Goal: Information Seeking & Learning: Learn about a topic

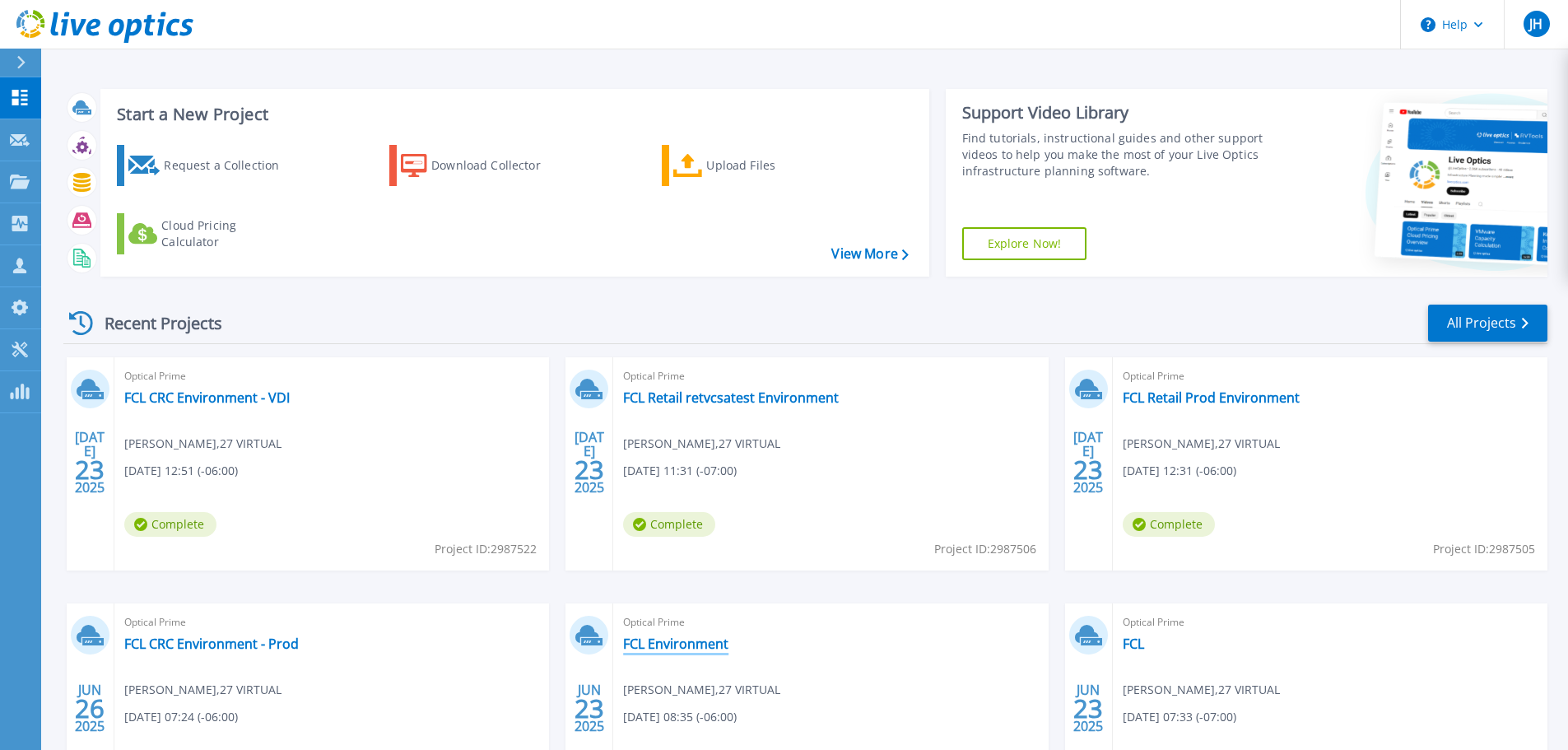
click at [679, 636] on link "FCL Environment" at bounding box center [675, 644] width 105 height 16
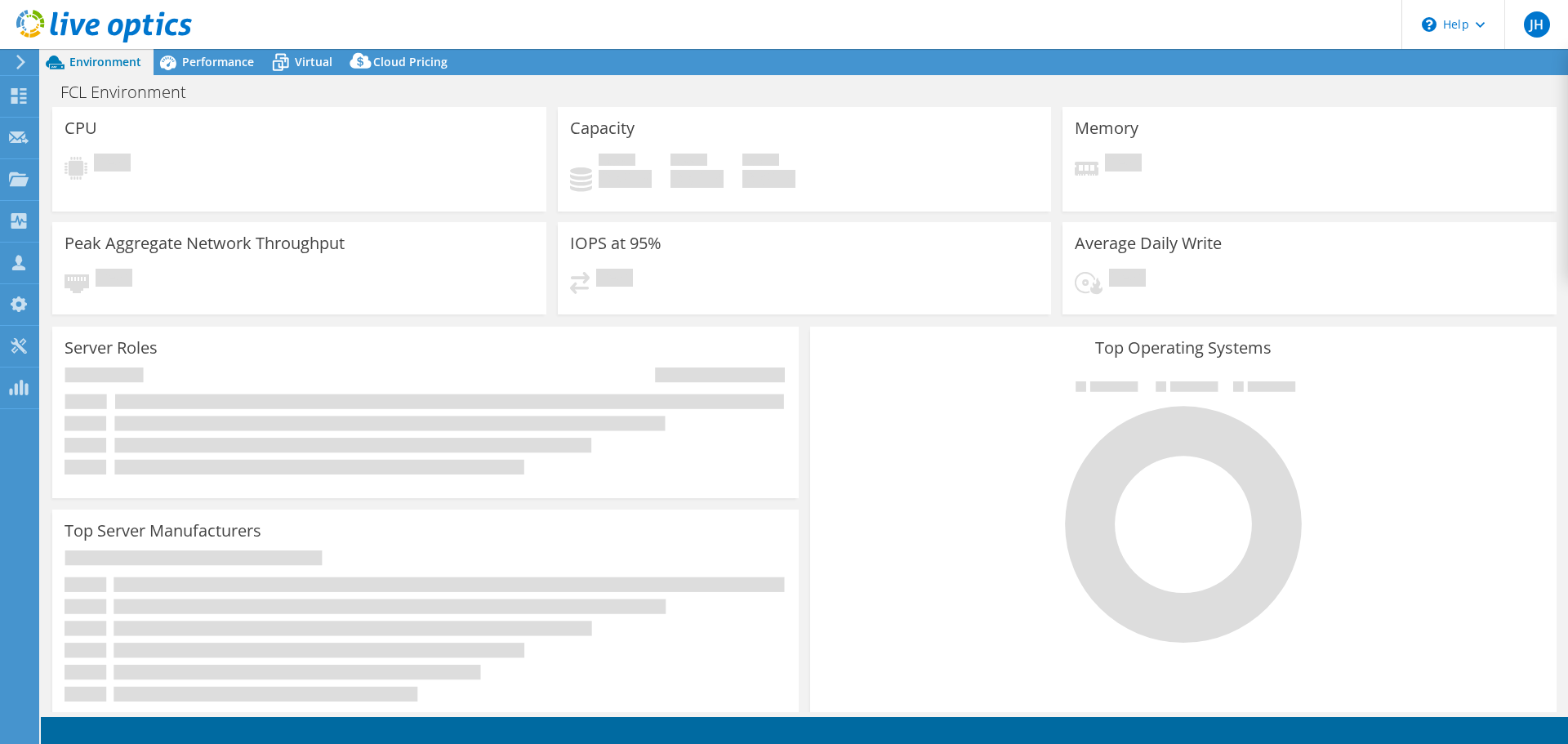
select select "USD"
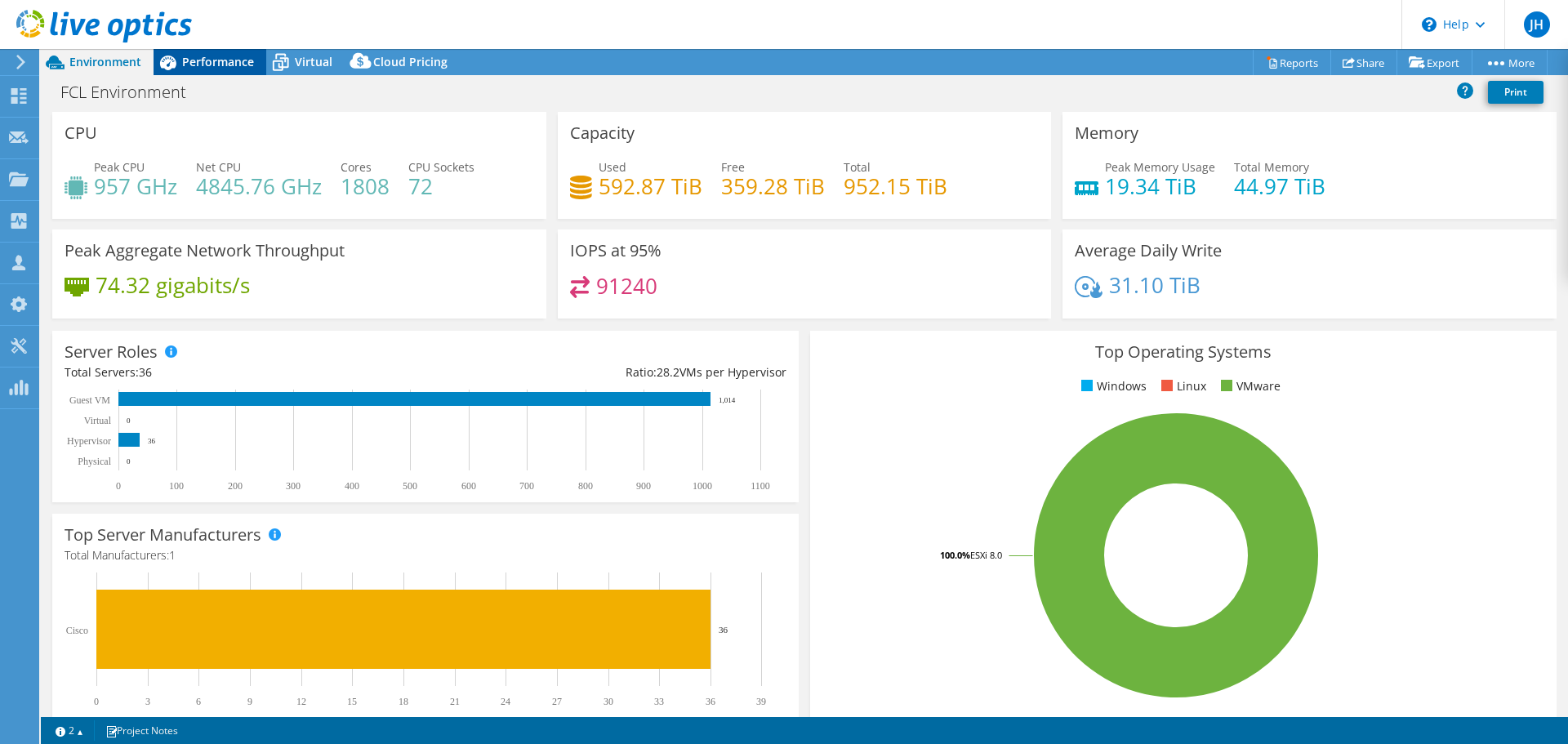
click at [203, 60] on span "Performance" at bounding box center [218, 61] width 72 height 15
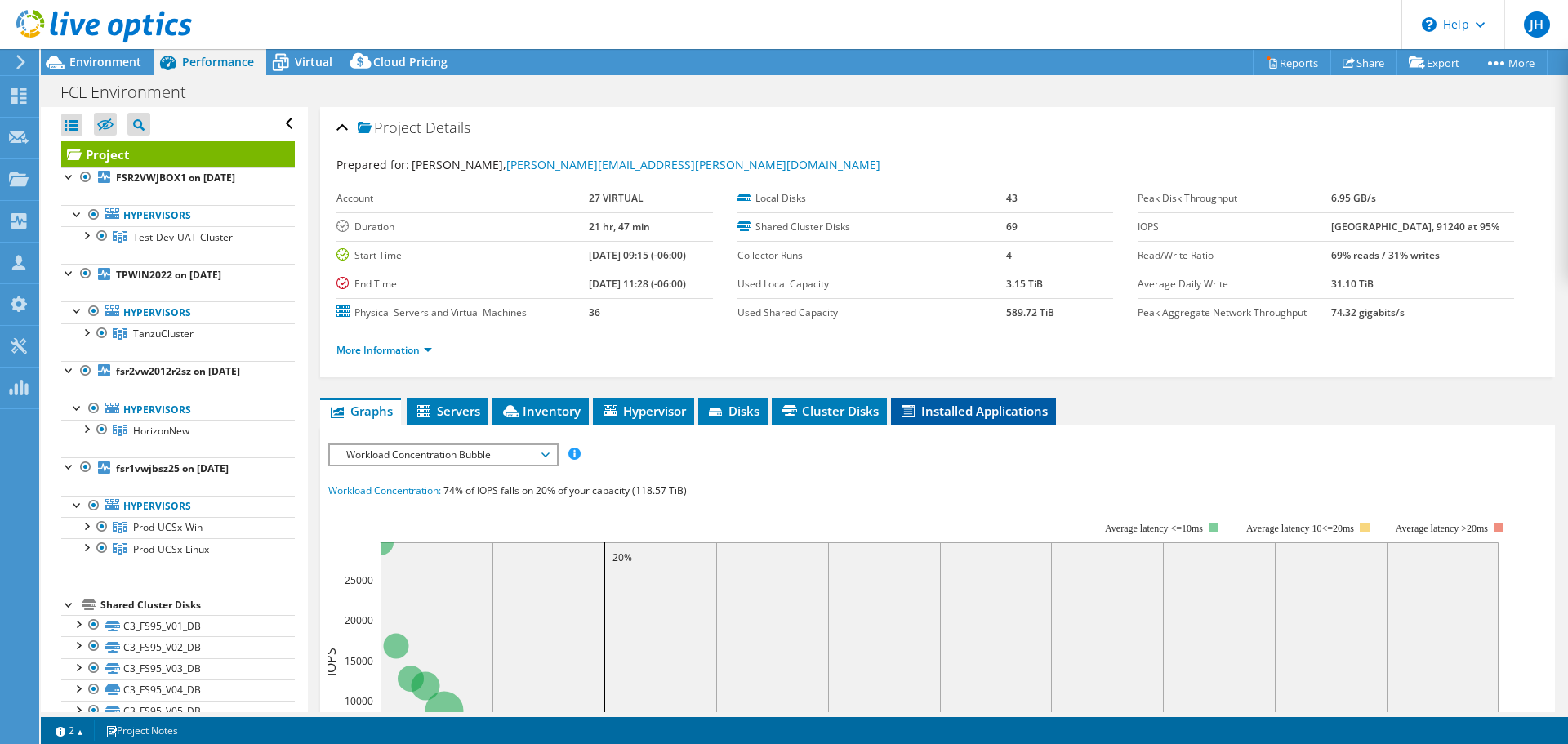
click at [918, 403] on span "Installed Applications" at bounding box center [974, 411] width 149 height 16
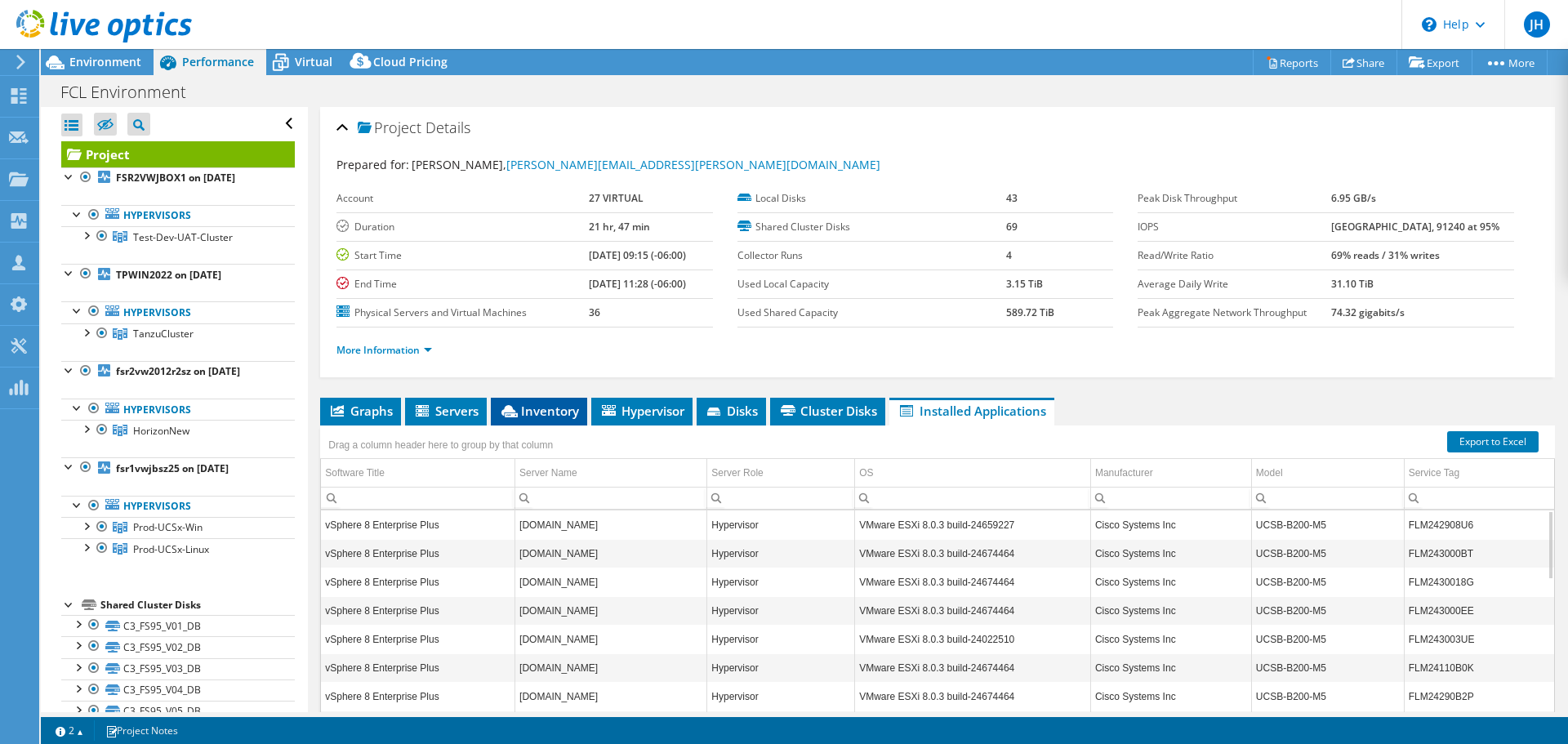
click at [553, 403] on span "Inventory" at bounding box center [539, 411] width 80 height 16
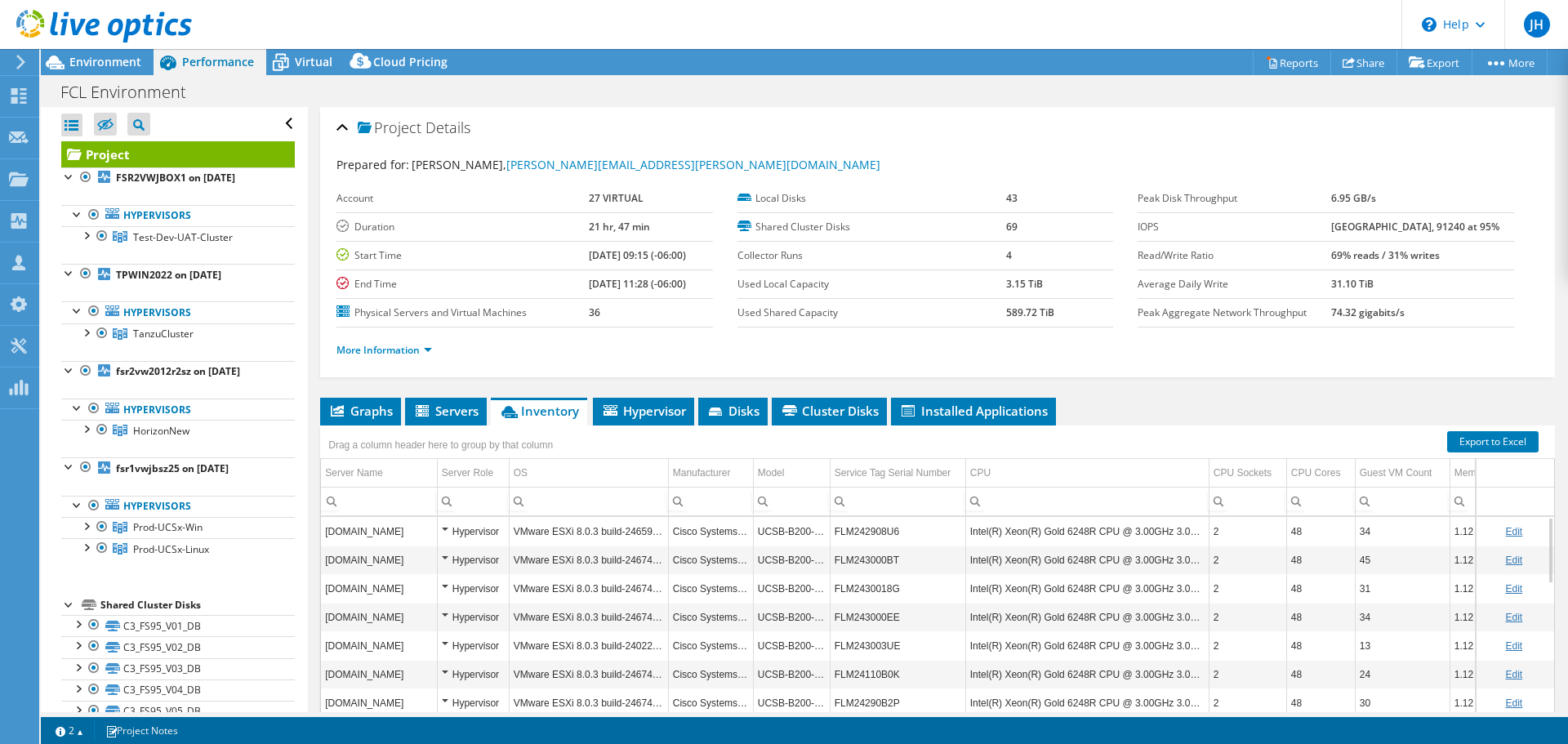
click at [999, 517] on td "Intel(R) Xeon(R) Gold 6248R CPU @ 3.00GHz 3.00 GHz" at bounding box center [1087, 531] width 243 height 29
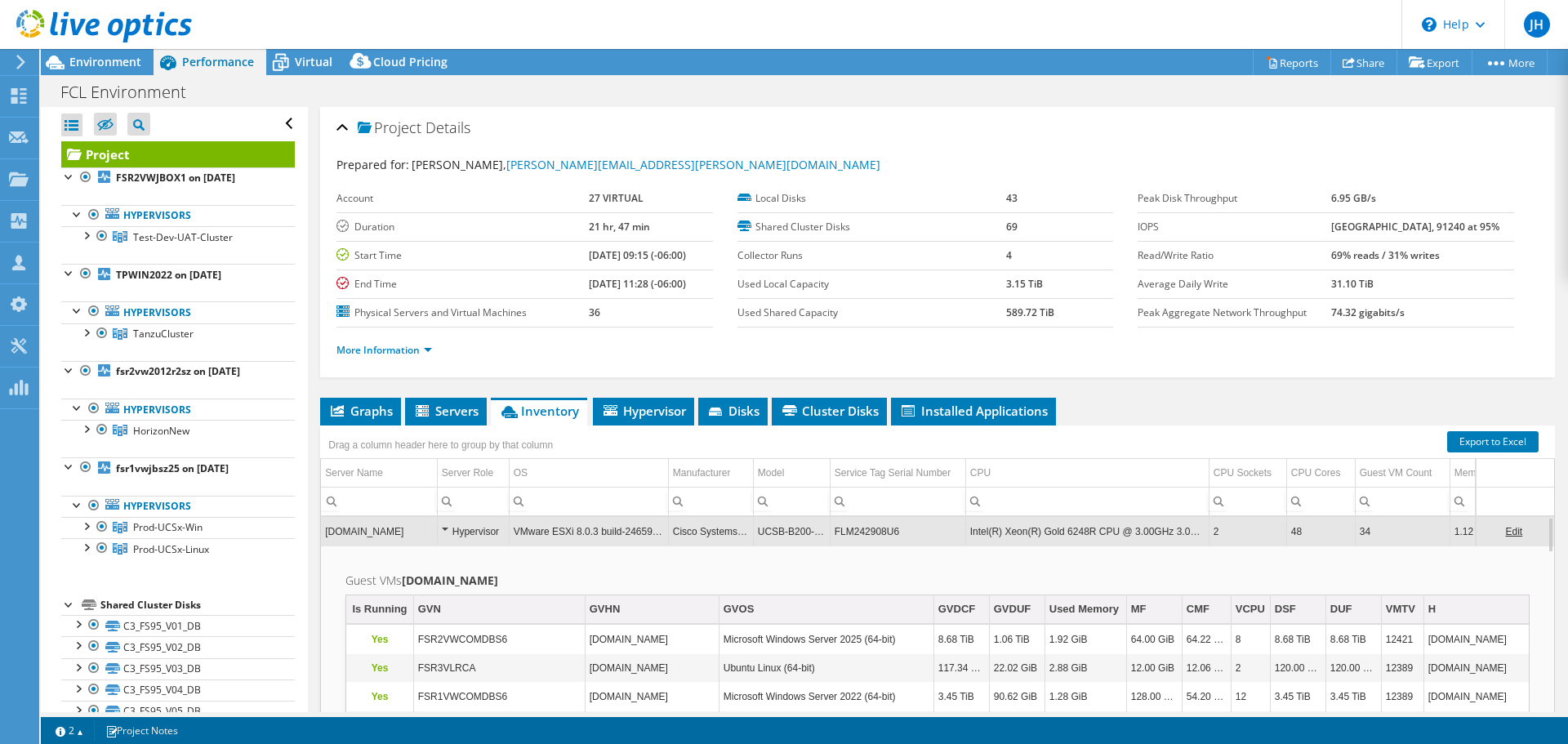
drag, startPoint x: 1270, startPoint y: 518, endPoint x: 1369, endPoint y: 521, distance: 99.0
drag, startPoint x: 1349, startPoint y: 516, endPoint x: 1375, endPoint y: 514, distance: 26.1
click at [1375, 517] on tr "[DOMAIN_NAME] Hypervisor VMware ESXi 8.0.3 build-24659227 Cisco Systems Inc UCS…" at bounding box center [954, 531] width 1267 height 29
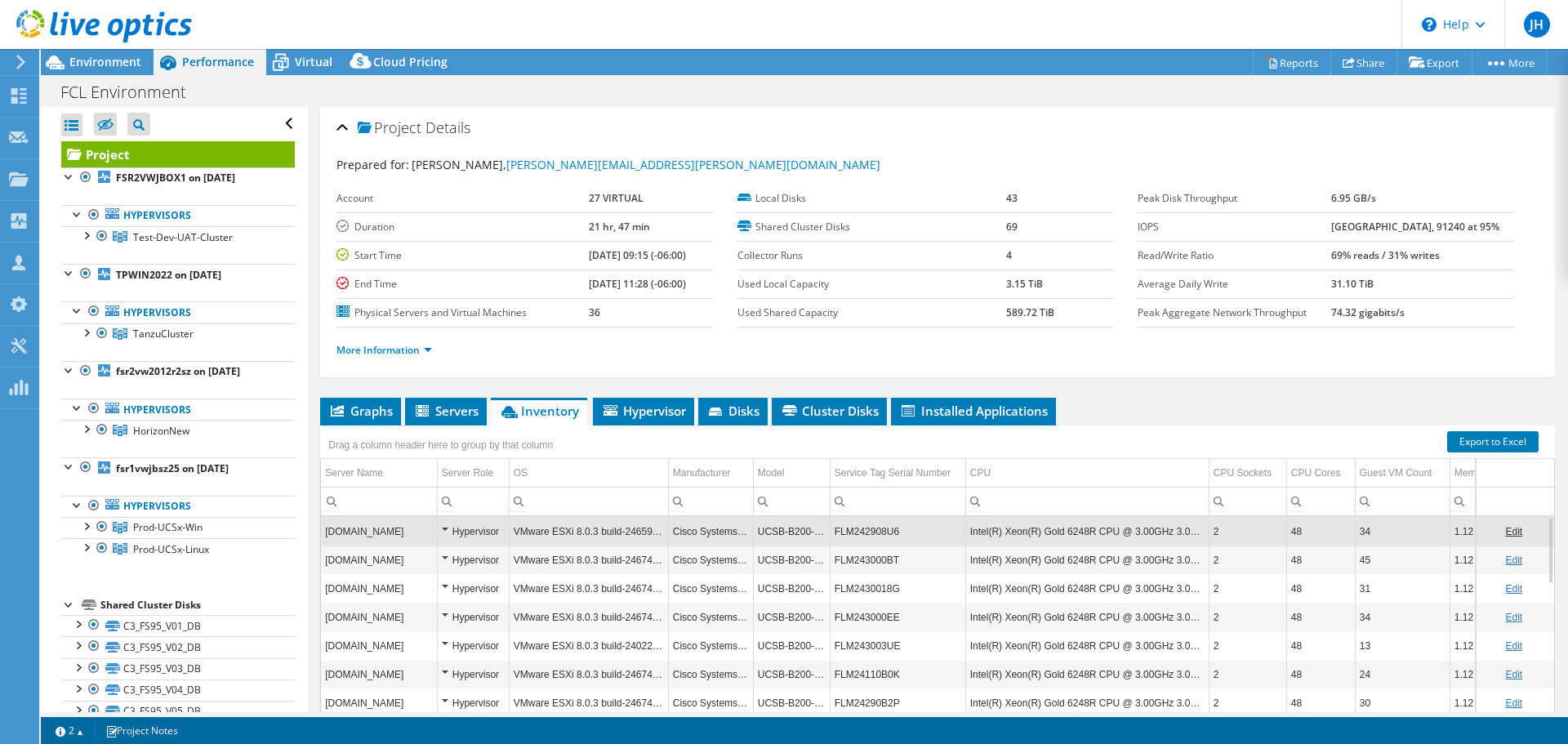
click at [1373, 517] on td "34" at bounding box center [1401, 531] width 94 height 29
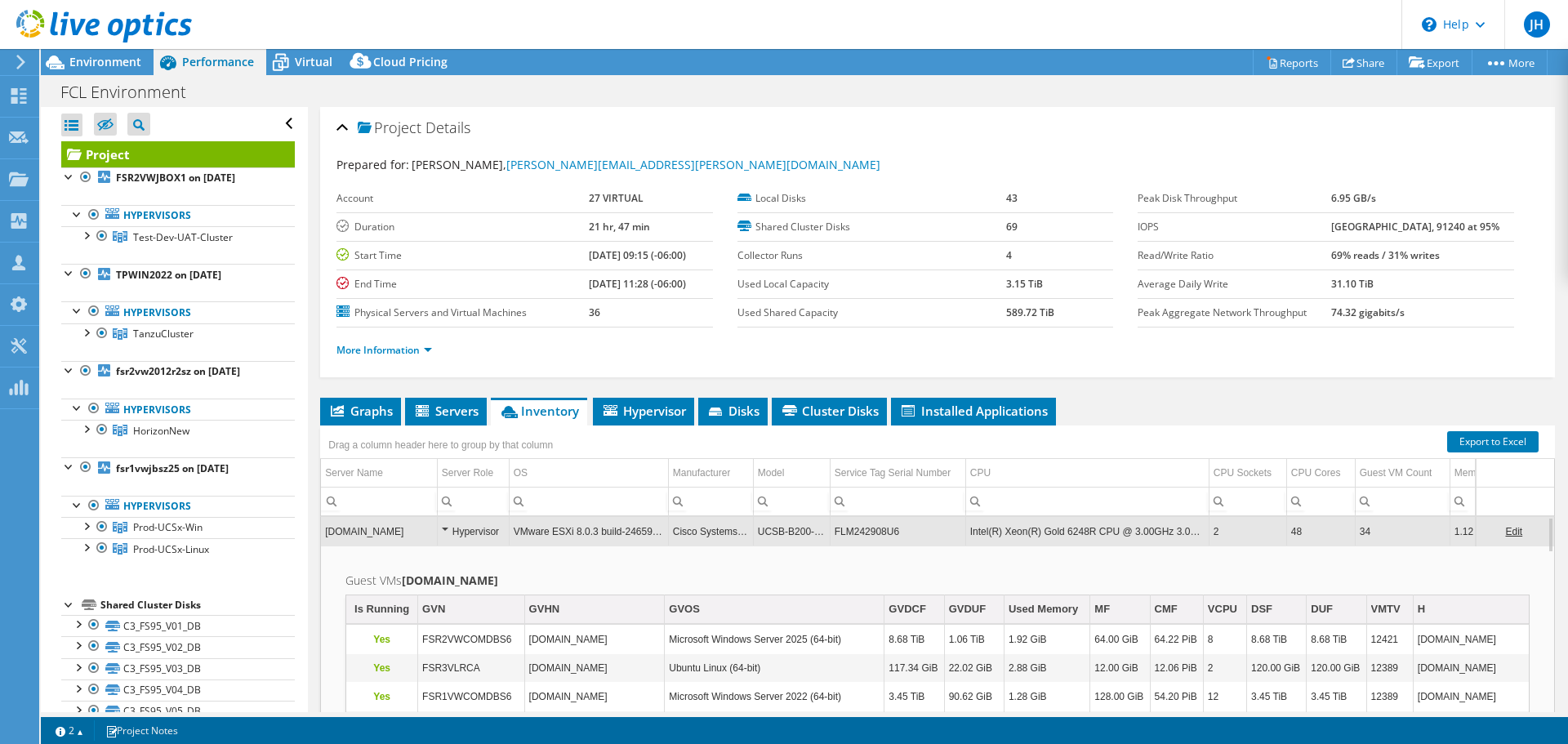
click at [1373, 517] on td "34" at bounding box center [1401, 531] width 94 height 29
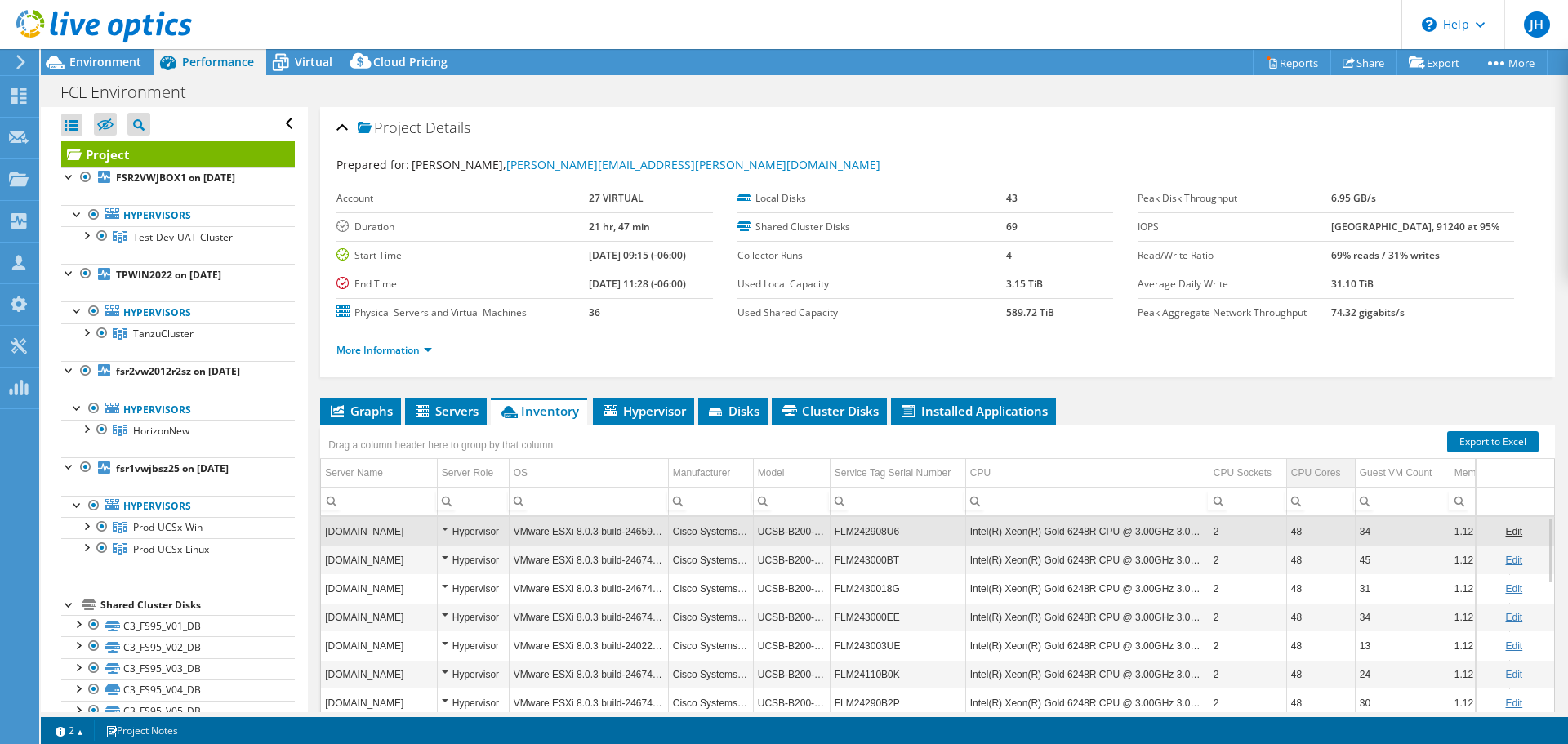
drag, startPoint x: 1150, startPoint y: 456, endPoint x: 1298, endPoint y: 462, distance: 148.1
drag, startPoint x: 1321, startPoint y: 461, endPoint x: 1408, endPoint y: 466, distance: 87.1
click at [1457, 463] on div "Memory" at bounding box center [1472, 473] width 35 height 20
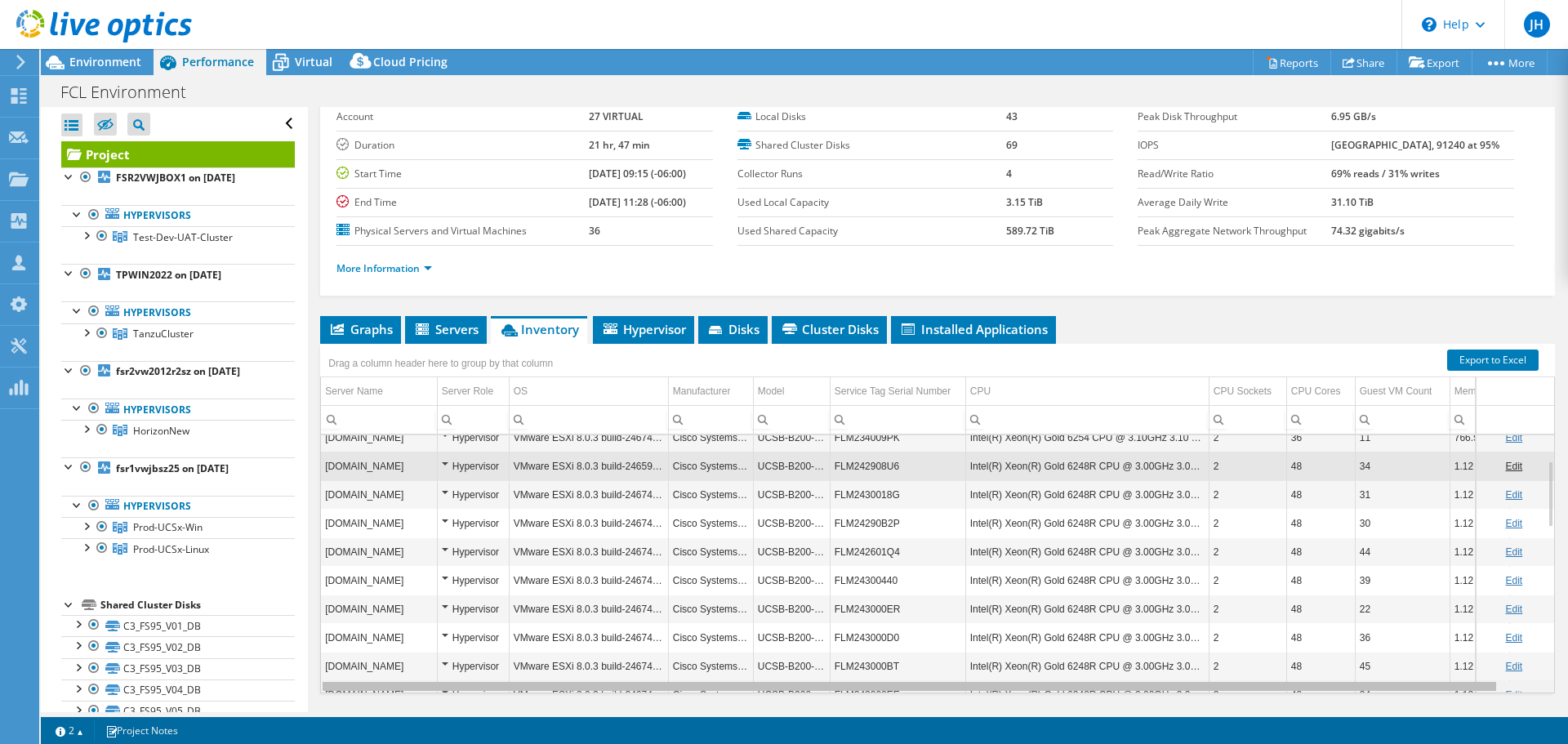
drag, startPoint x: 837, startPoint y: 671, endPoint x: 714, endPoint y: 656, distance: 123.9
click at [714, 656] on body "JH Channel Partner [PERSON_NAME] [PERSON_NAME][EMAIL_ADDRESS][PERSON_NAME][DOMA…" at bounding box center [784, 372] width 1568 height 744
